Goal: Information Seeking & Learning: Learn about a topic

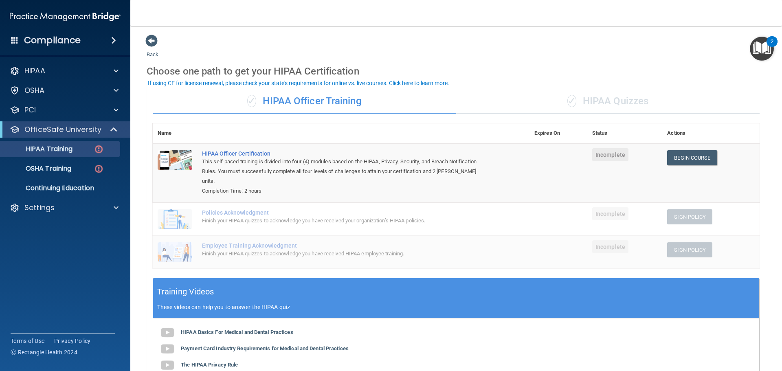
click at [603, 96] on div "✓ HIPAA Quizzes" at bounding box center [607, 101] width 303 height 24
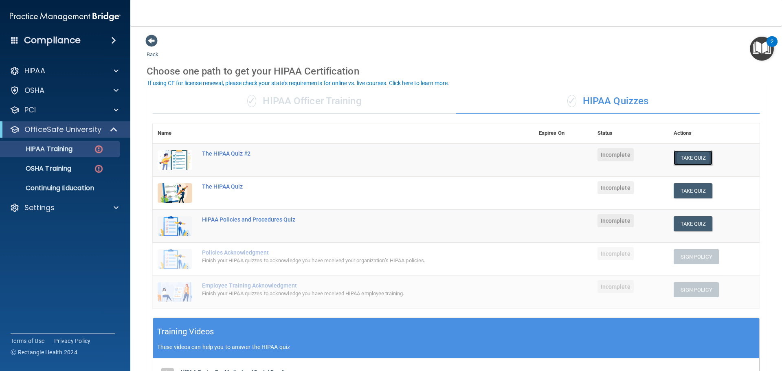
click at [683, 157] on button "Take Quiz" at bounding box center [692, 157] width 39 height 15
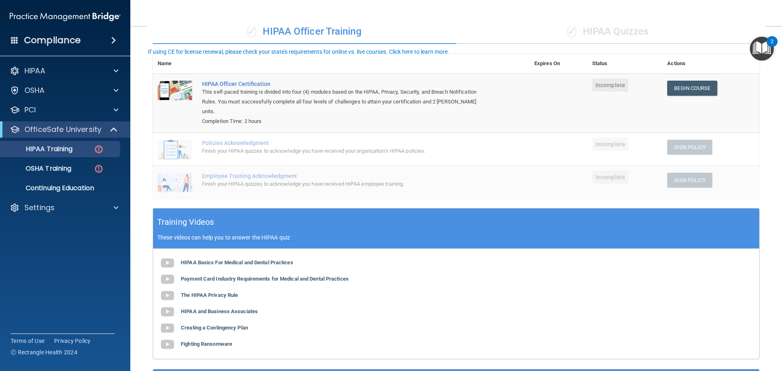
scroll to position [122, 0]
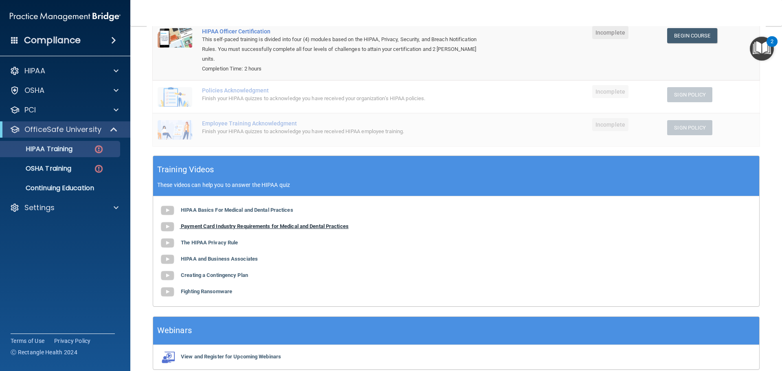
click at [278, 223] on b "Payment Card Industry Requirements for Medical and Dental Practices" at bounding box center [265, 226] width 168 height 6
click at [218, 239] on b "The HIPAA Privacy Rule" at bounding box center [209, 242] width 57 height 6
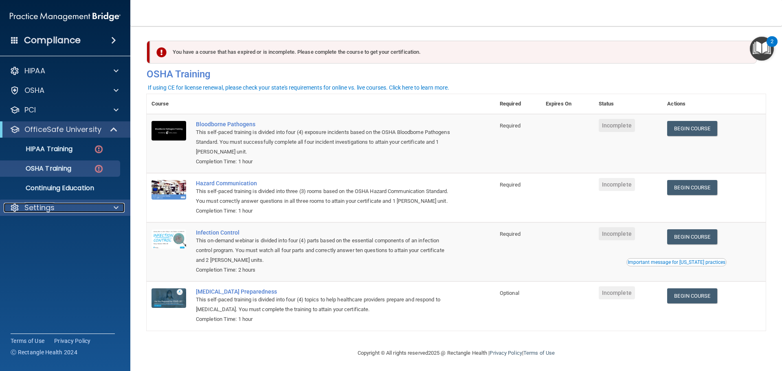
click at [46, 206] on p "Settings" at bounding box center [39, 208] width 30 height 10
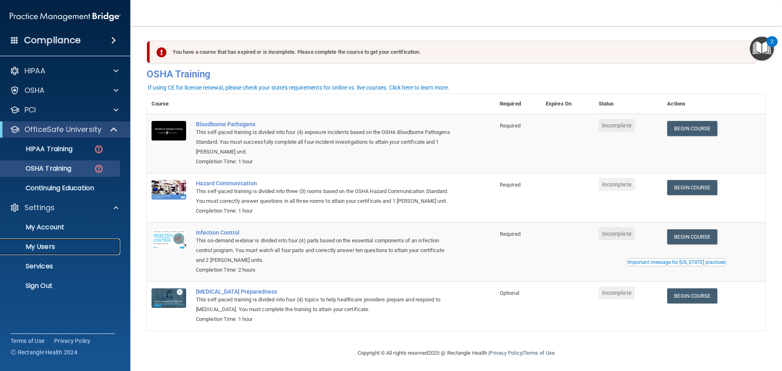
click at [49, 248] on p "My Users" at bounding box center [60, 247] width 111 height 8
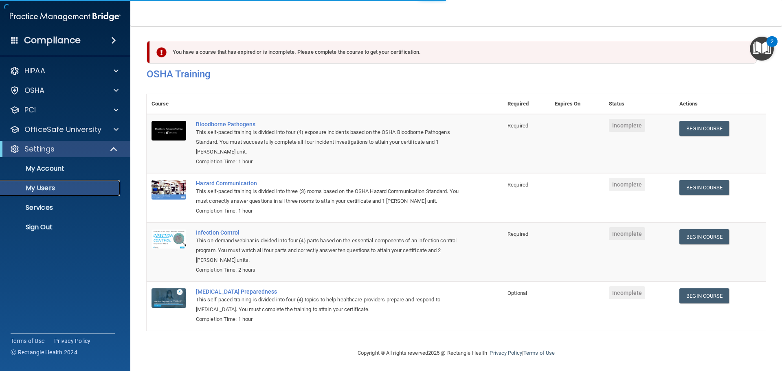
select select "20"
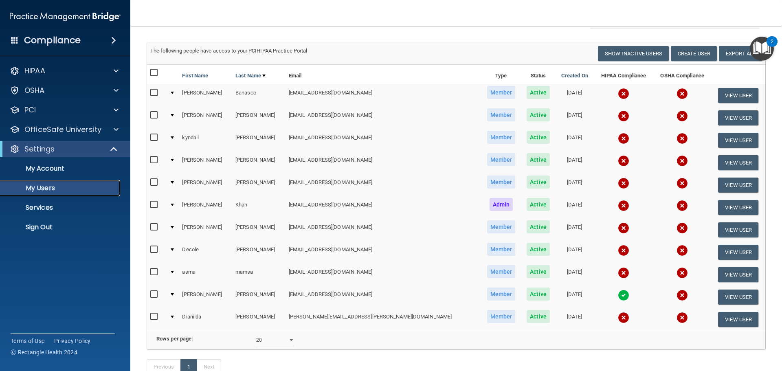
scroll to position [41, 0]
click at [31, 68] on p "HIPAA" at bounding box center [34, 71] width 21 height 10
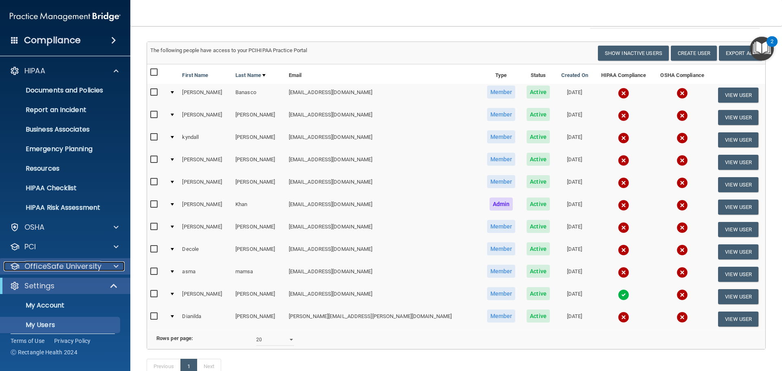
click at [54, 264] on p "OfficeSafe University" at bounding box center [62, 266] width 77 height 10
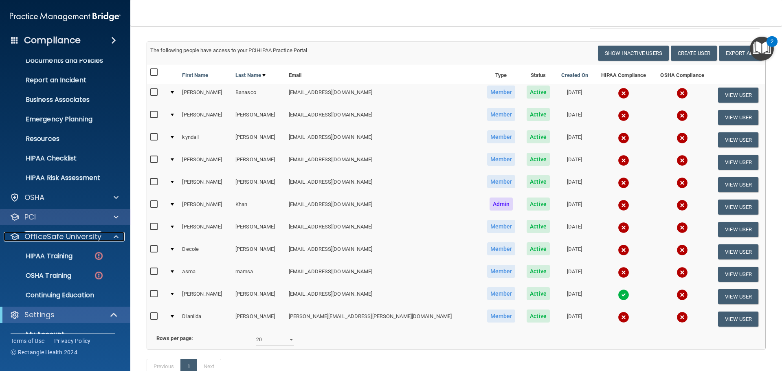
scroll to position [0, 0]
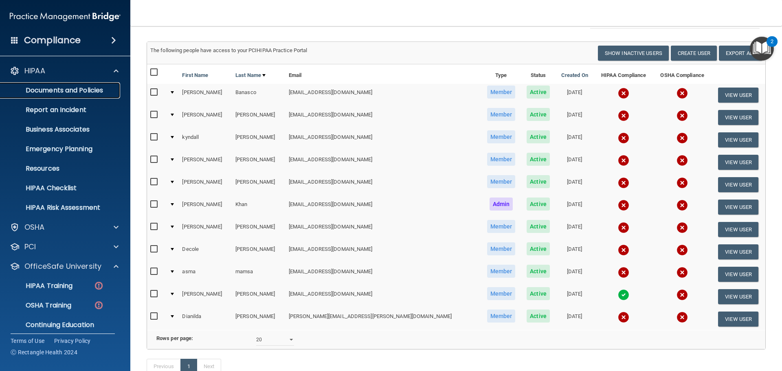
click at [54, 90] on p "Documents and Policies" at bounding box center [60, 90] width 111 height 8
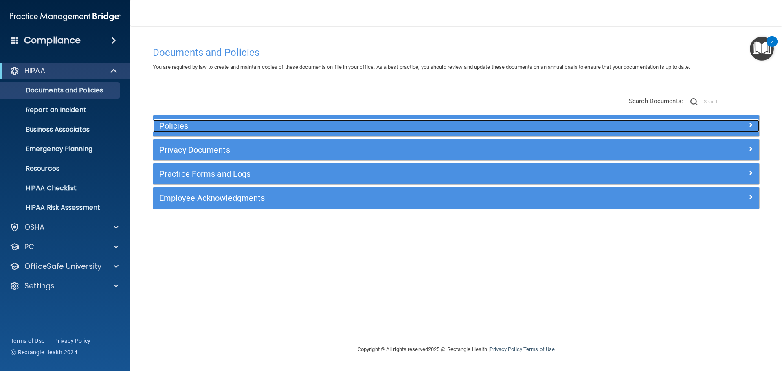
click at [184, 127] on h5 "Policies" at bounding box center [380, 125] width 442 height 9
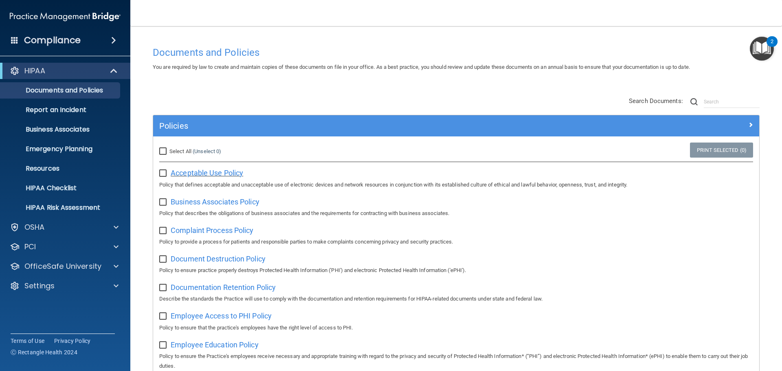
click at [192, 173] on span "Acceptable Use Policy" at bounding box center [207, 173] width 72 height 9
click at [229, 203] on span "Business Associates Policy" at bounding box center [215, 201] width 89 height 9
click at [237, 234] on span "Complaint Process Policy" at bounding box center [212, 230] width 83 height 9
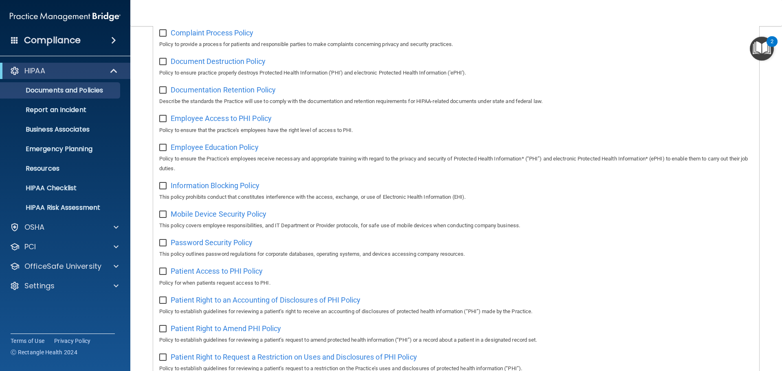
scroll to position [204, 0]
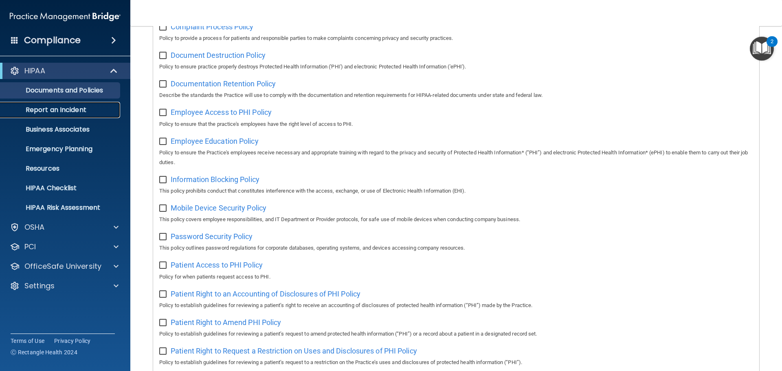
click at [42, 107] on p "Report an Incident" at bounding box center [60, 110] width 111 height 8
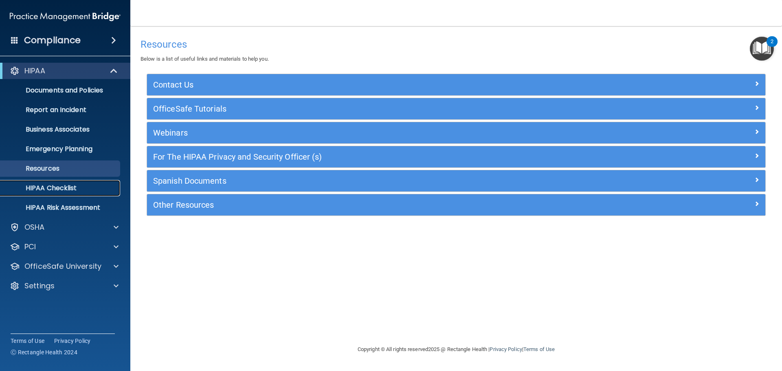
click at [59, 185] on p "HIPAA Checklist" at bounding box center [60, 188] width 111 height 8
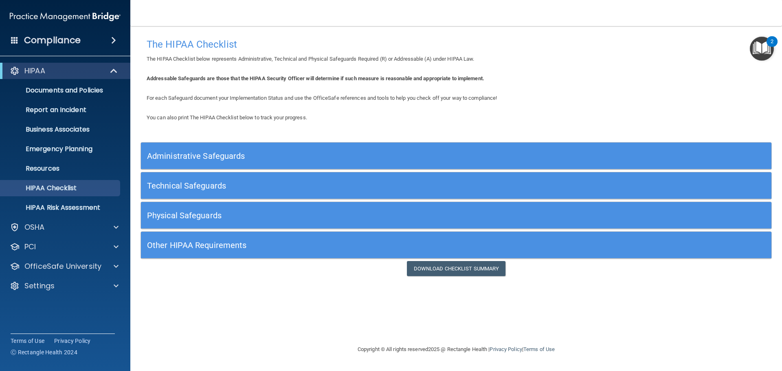
click at [189, 156] on h5 "Administrative Safeguards" at bounding box center [377, 155] width 460 height 9
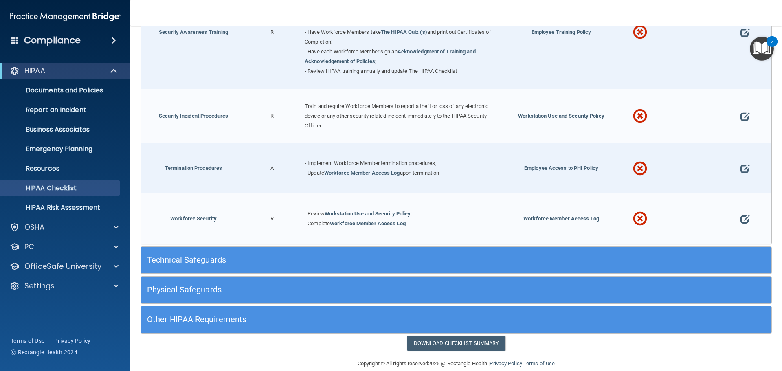
scroll to position [801, 0]
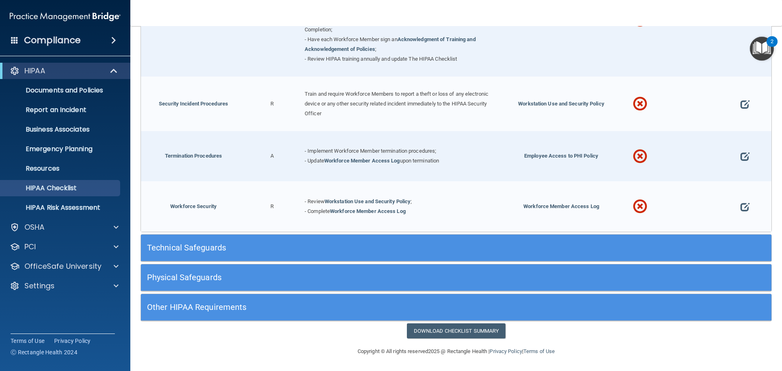
click at [197, 248] on h5 "Technical Safeguards" at bounding box center [377, 247] width 460 height 9
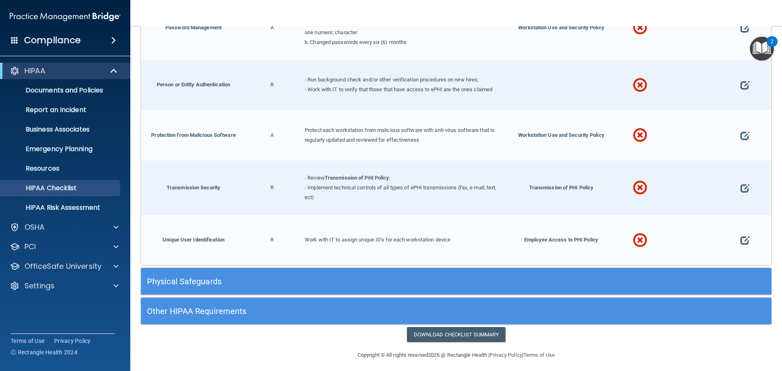
scroll to position [1506, 0]
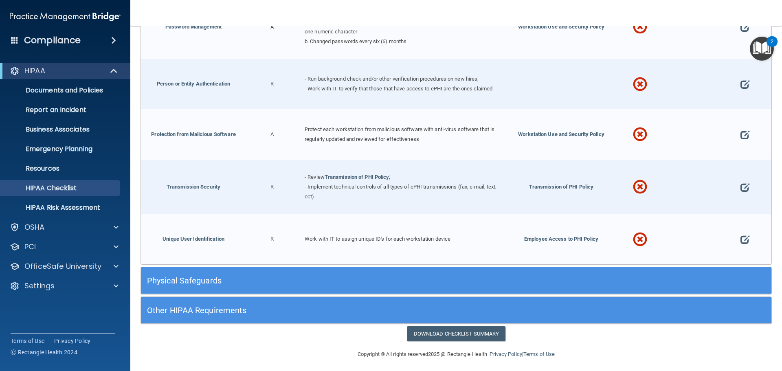
click at [187, 276] on h5 "Physical Safeguards" at bounding box center [377, 280] width 460 height 9
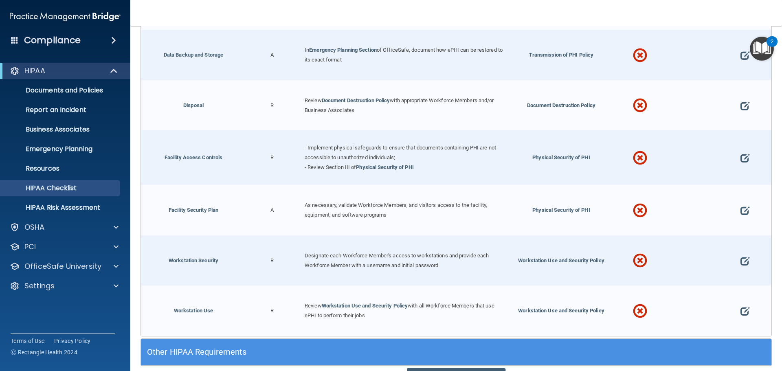
scroll to position [1873, 0]
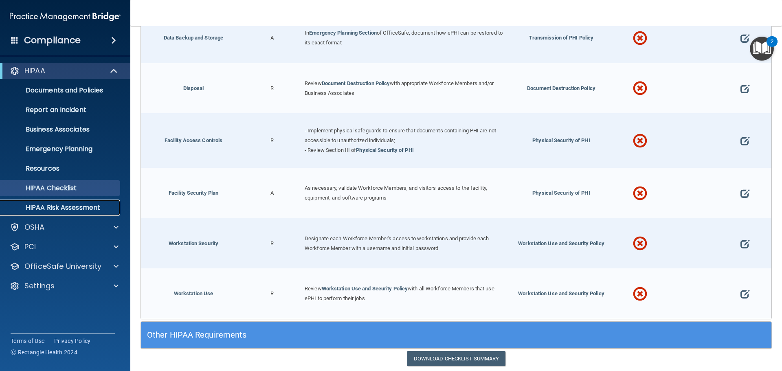
click at [36, 208] on p "HIPAA Risk Assessment" at bounding box center [60, 208] width 111 height 8
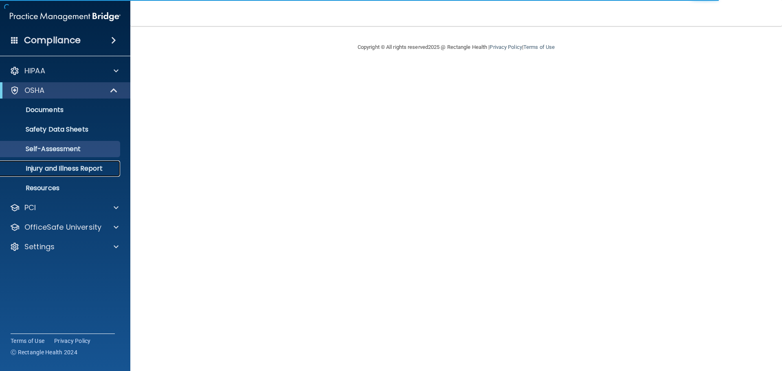
click at [52, 168] on p "Injury and Illness Report" at bounding box center [60, 168] width 111 height 8
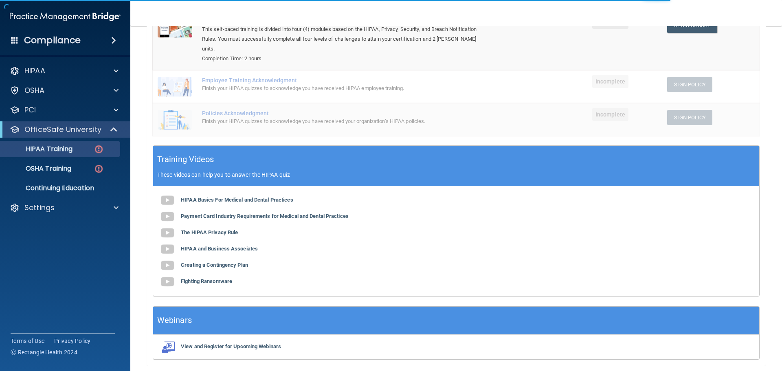
scroll to position [150, 0]
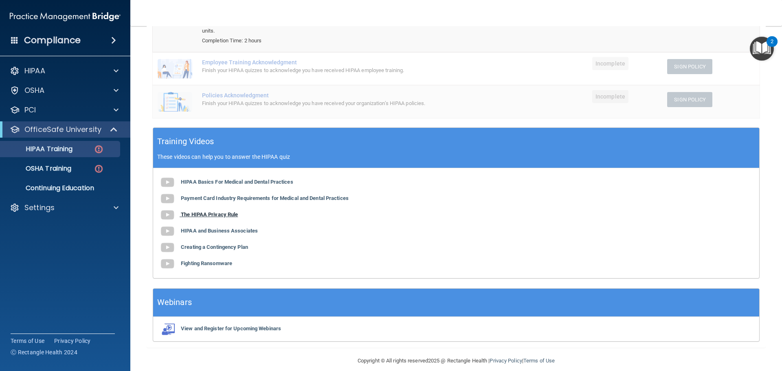
click at [208, 211] on b "The HIPAA Privacy Rule" at bounding box center [209, 214] width 57 height 6
click at [194, 244] on b "Creating a Contingency Plan" at bounding box center [214, 247] width 67 height 6
click at [202, 260] on b "Fighting Ransomware" at bounding box center [206, 263] width 51 height 6
